Goal: Check status: Check status

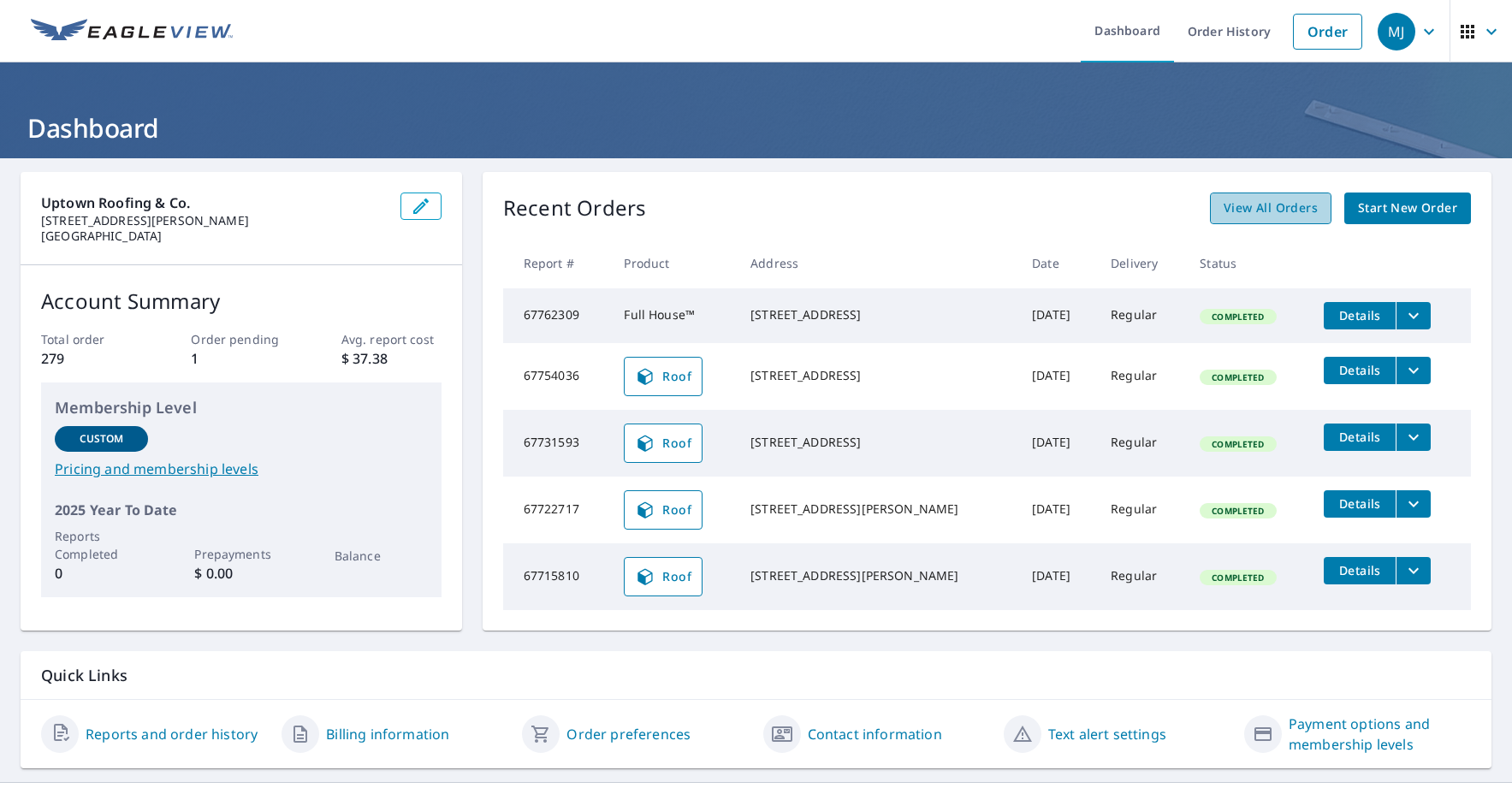
click at [1294, 213] on span "View All Orders" at bounding box center [1270, 208] width 94 height 21
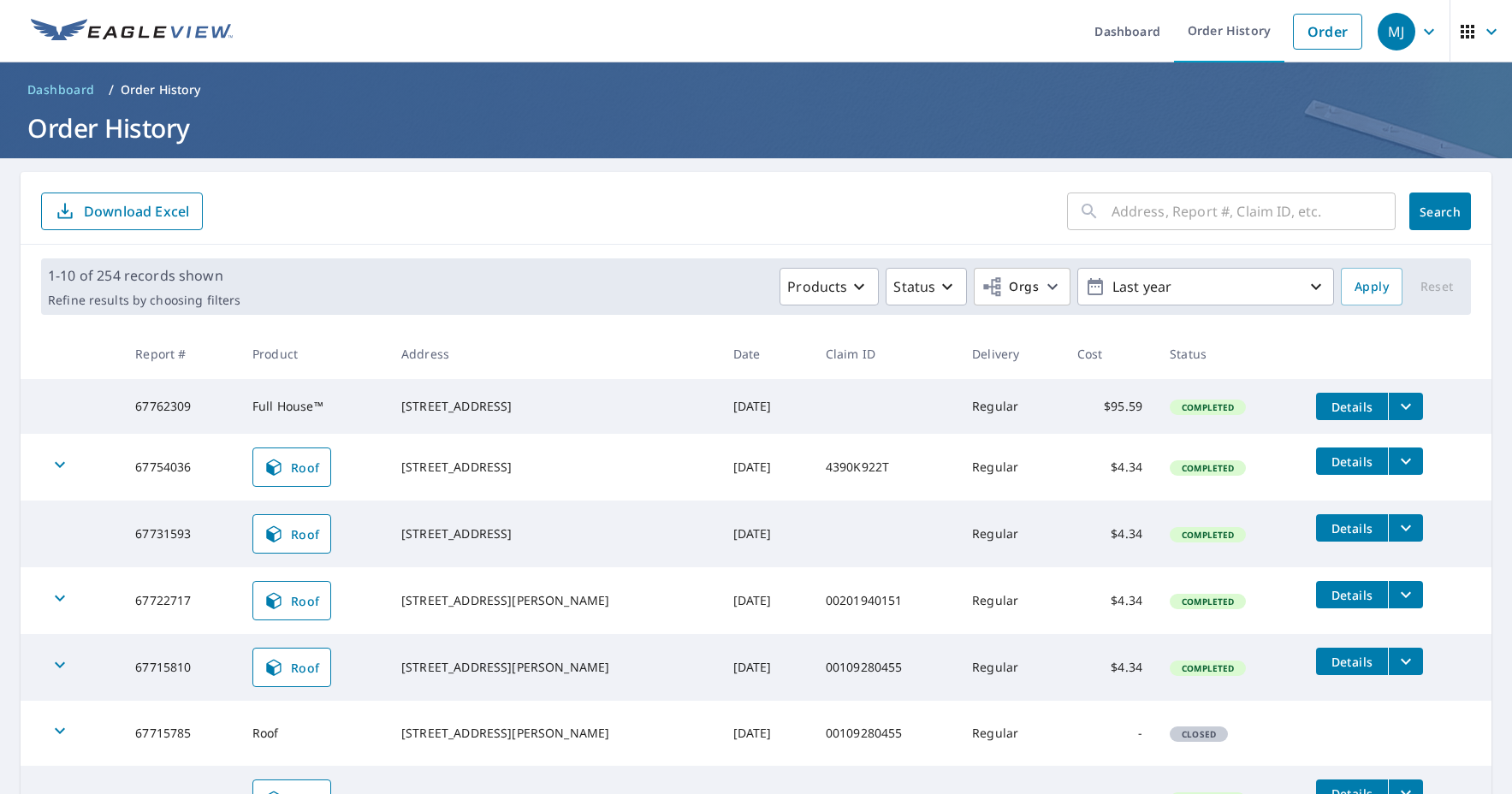
click at [1122, 214] on input "text" at bounding box center [1253, 211] width 284 height 48
type input "[STREET_ADDRESS][PERSON_NAME]"
click button "Search" at bounding box center [1440, 211] width 61 height 37
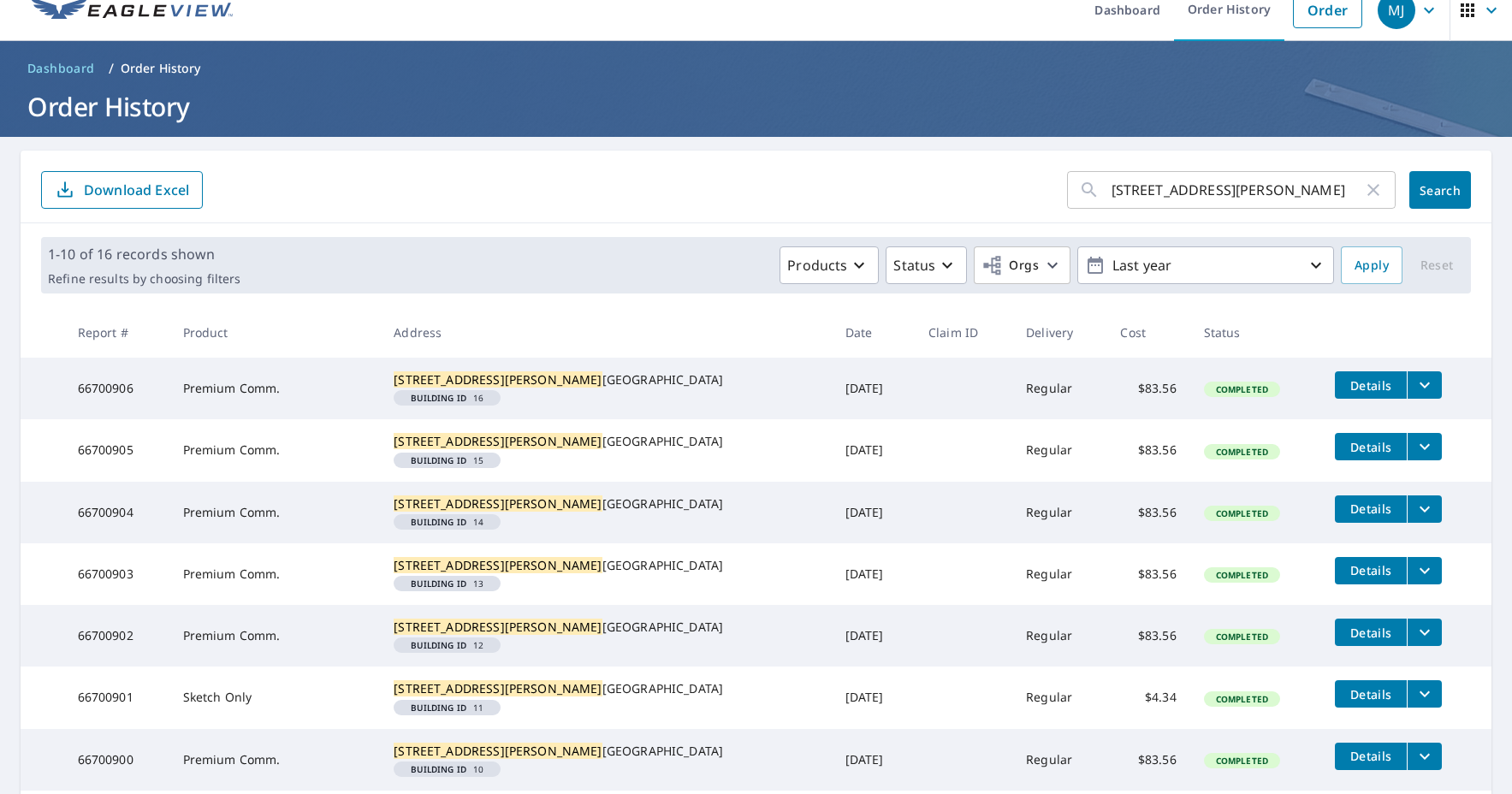
scroll to position [55, 0]
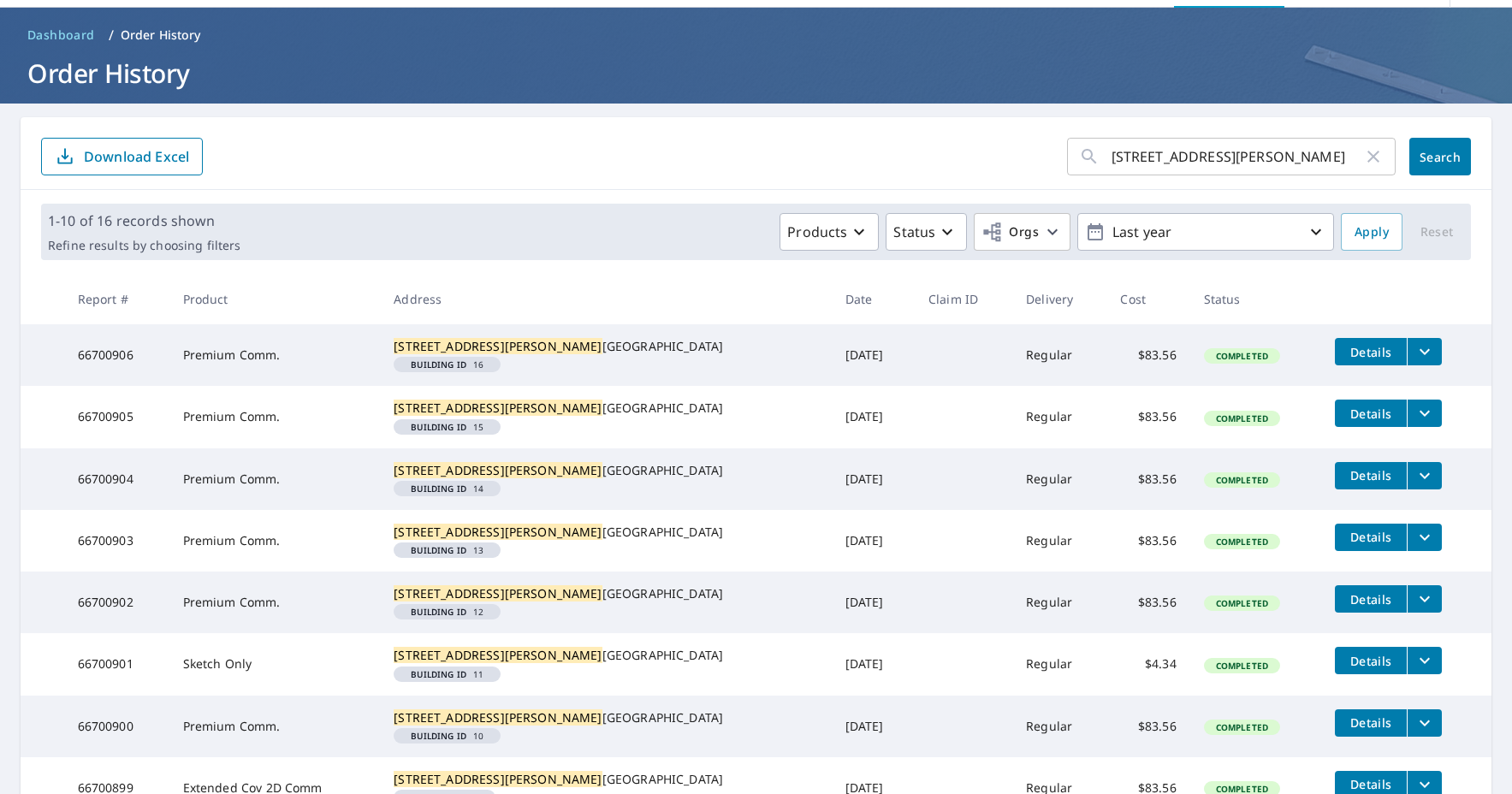
click at [466, 369] on em "Building ID" at bounding box center [438, 364] width 56 height 9
click at [479, 339] on mark "[STREET_ADDRESS][PERSON_NAME]" at bounding box center [498, 346] width 208 height 16
click at [466, 369] on em "Building ID" at bounding box center [438, 364] width 56 height 9
click at [1414, 356] on icon "filesDropdownBtn-66700906" at bounding box center [1424, 351] width 20 height 20
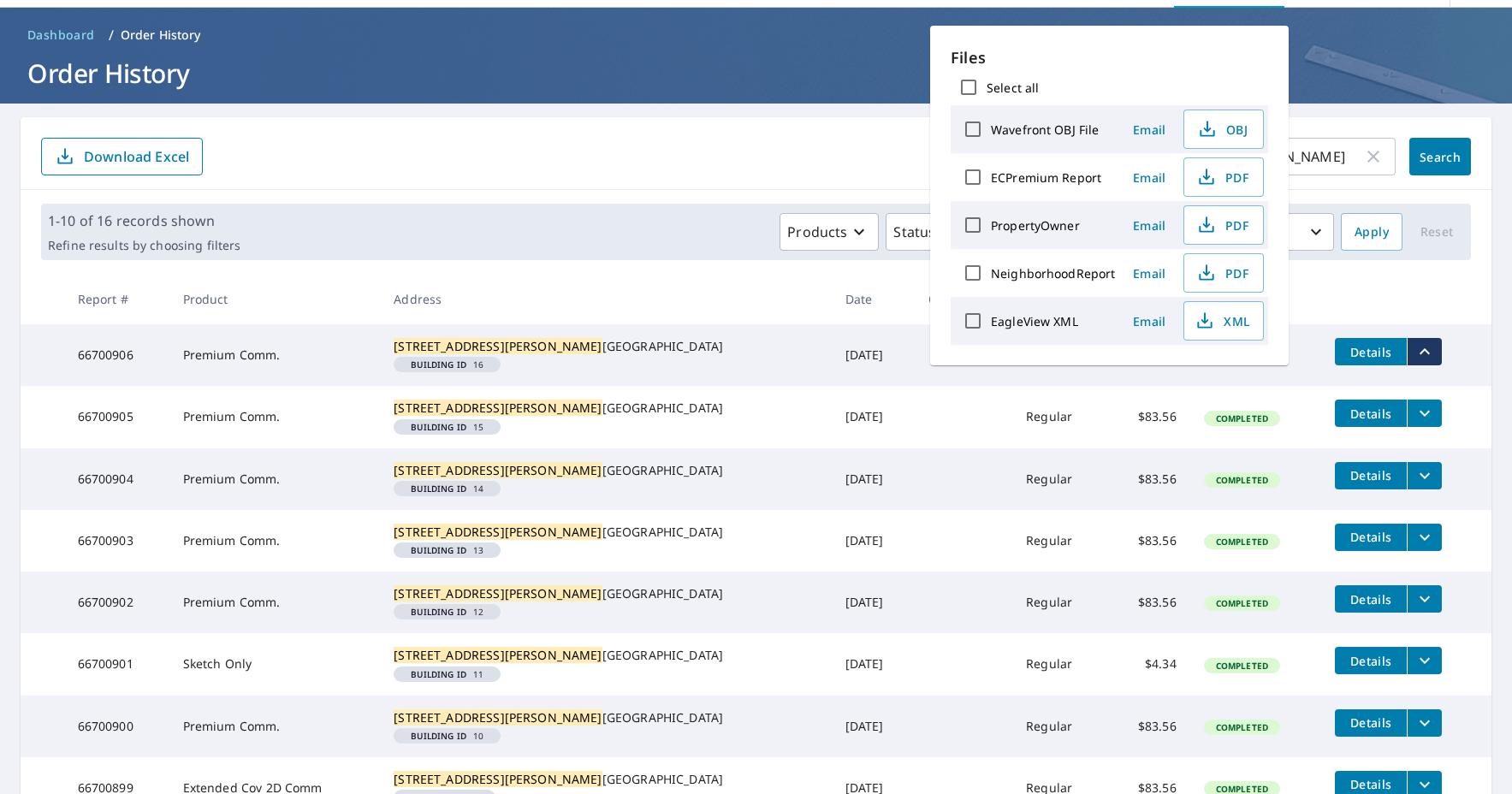
click at [832, 386] on td "[DATE]" at bounding box center [873, 355] width 83 height 61
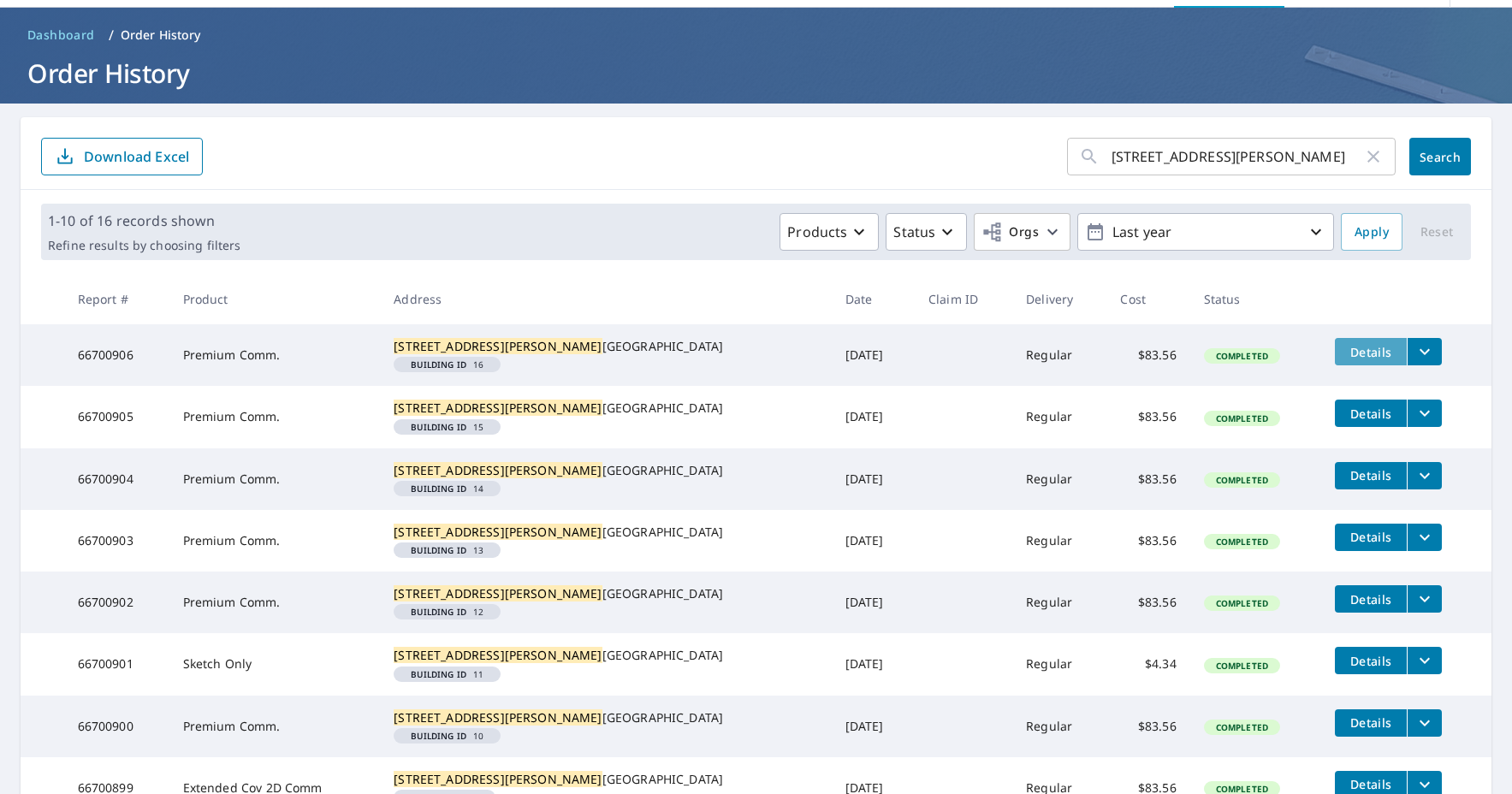
click at [1345, 349] on span "Details" at bounding box center [1371, 352] width 52 height 16
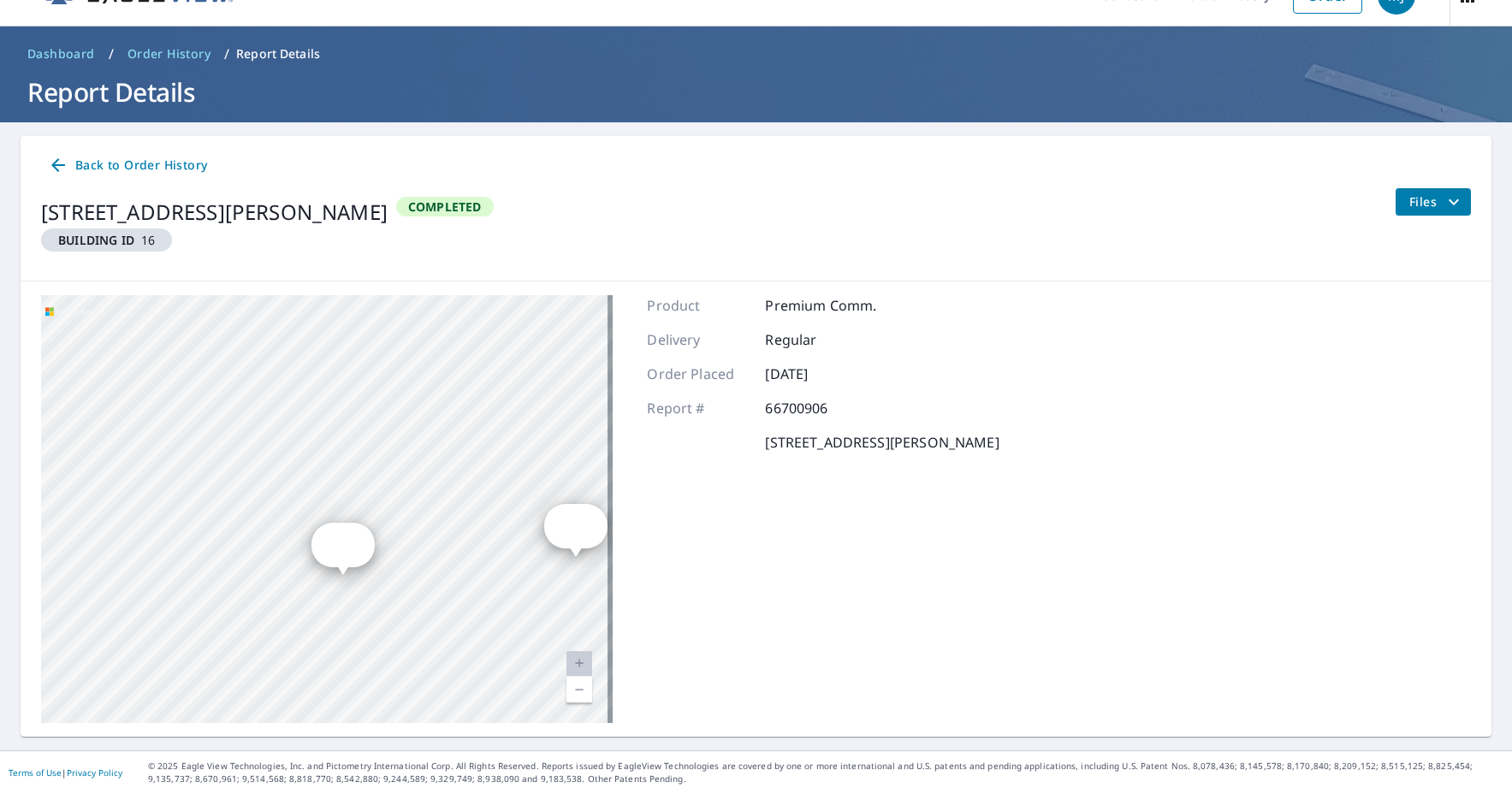
drag, startPoint x: 342, startPoint y: 550, endPoint x: 419, endPoint y: 454, distance: 123.1
click at [445, 446] on div "2 [STREET_ADDRESS][GEOGRAPHIC_DATA][PERSON_NAME][STREET_ADDRESS][PERSON_NAME][S…" at bounding box center [327, 509] width 571 height 428
drag, startPoint x: 503, startPoint y: 570, endPoint x: 222, endPoint y: 634, distance: 288.2
click at [222, 634] on div "2 [STREET_ADDRESS][GEOGRAPHIC_DATA][PERSON_NAME][STREET_ADDRESS][PERSON_NAME][S…" at bounding box center [327, 509] width 571 height 428
click at [440, 576] on div "2 [STREET_ADDRESS][GEOGRAPHIC_DATA][PERSON_NAME][STREET_ADDRESS][PERSON_NAME][S…" at bounding box center [327, 509] width 571 height 428
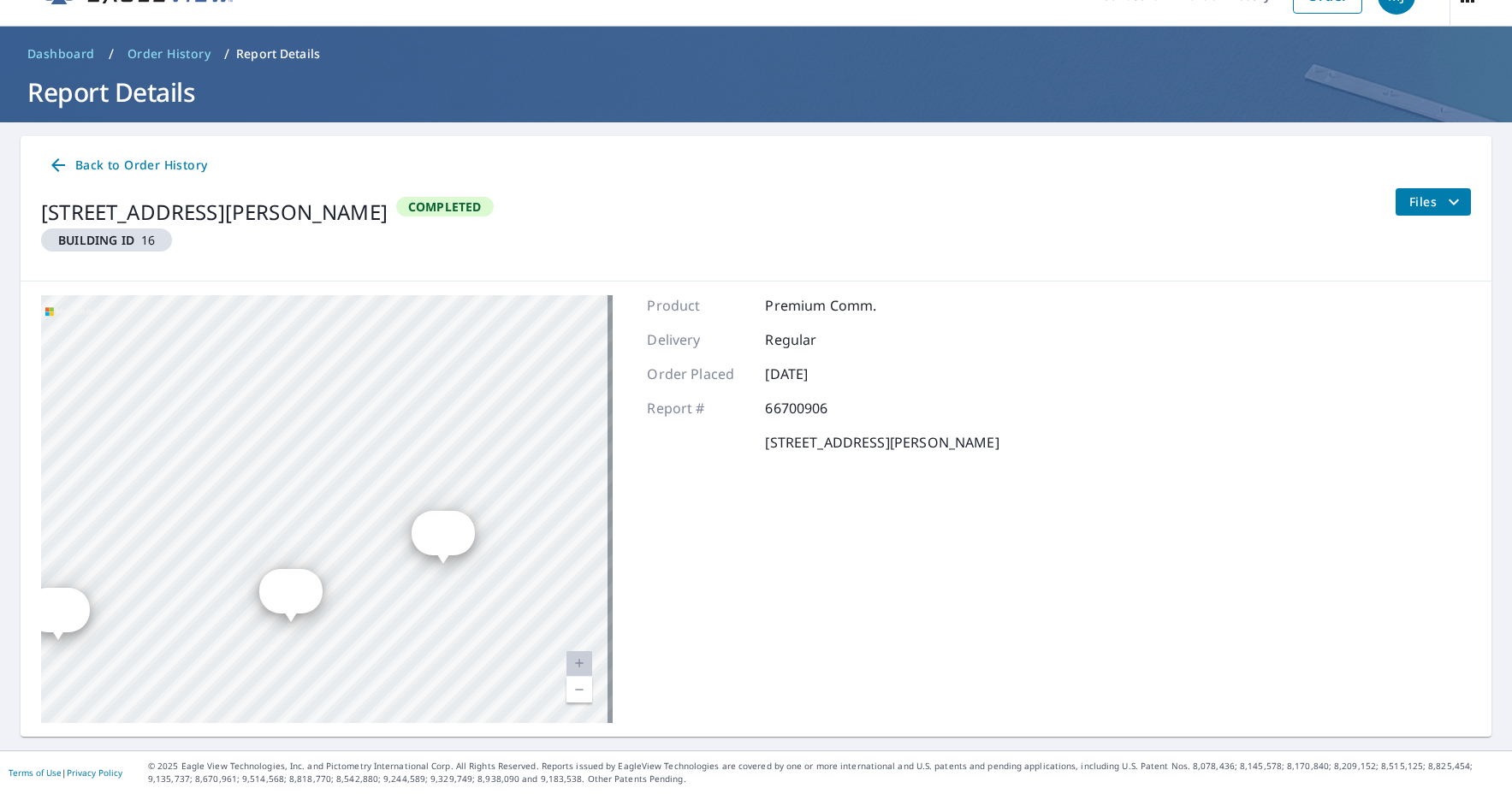
click at [437, 536] on icon "Dropped pin, building 8, Residential property, 2717 Lawrence Road Arlington, TX…" at bounding box center [433, 532] width 20 height 20
